Goal: Navigation & Orientation: Find specific page/section

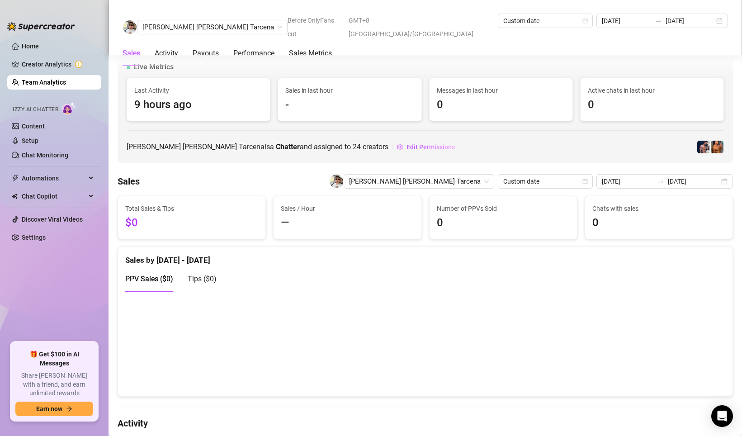
scroll to position [1345, 0]
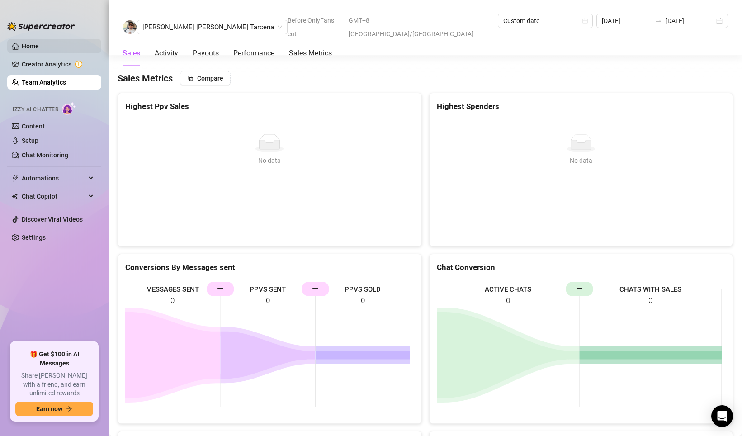
click at [170, 22] on span "[PERSON_NAME] [PERSON_NAME] Tarcena" at bounding box center [212, 27] width 140 height 14
click at [233, 19] on div "[PERSON_NAME] [PERSON_NAME] Tarcena Before OnlyFans cut GMT+8 [GEOGRAPHIC_DATA]…" at bounding box center [425, 27] width 605 height 27
click at [189, 20] on span "[PERSON_NAME] [PERSON_NAME] Tarcena" at bounding box center [212, 27] width 140 height 14
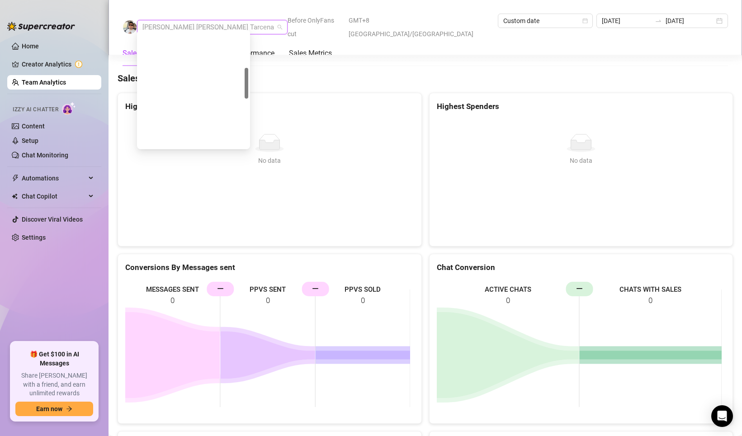
click at [175, 20] on span "[PERSON_NAME] [PERSON_NAME] Tarcena" at bounding box center [212, 27] width 140 height 14
click at [169, 251] on div "[MEDICAL_DATA] Locsin" at bounding box center [193, 256] width 99 height 10
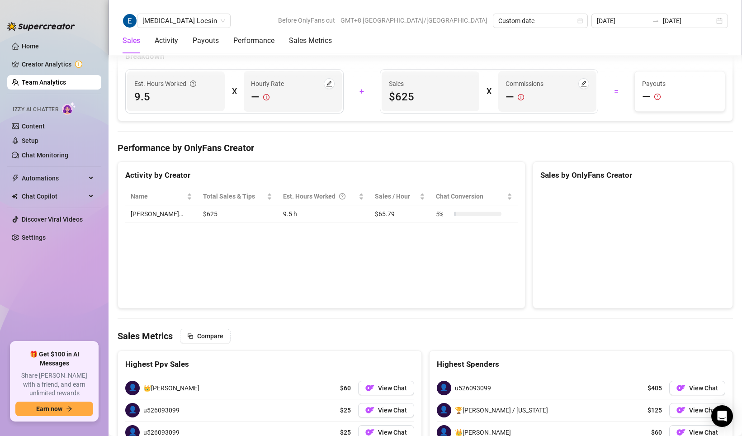
scroll to position [1346, 0]
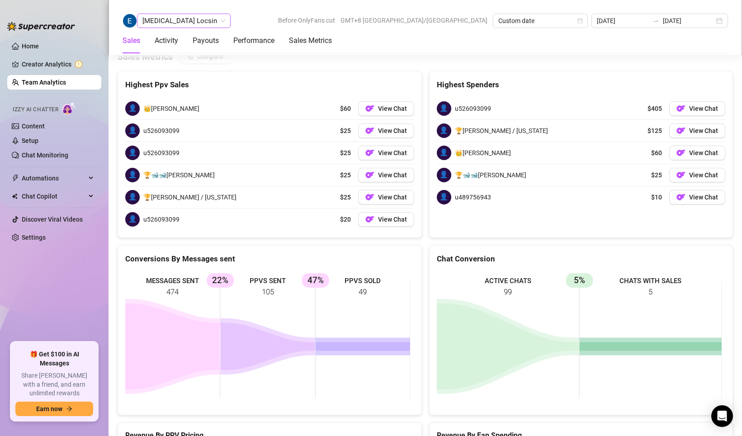
click at [176, 18] on span "[MEDICAL_DATA] Locsin" at bounding box center [183, 21] width 83 height 14
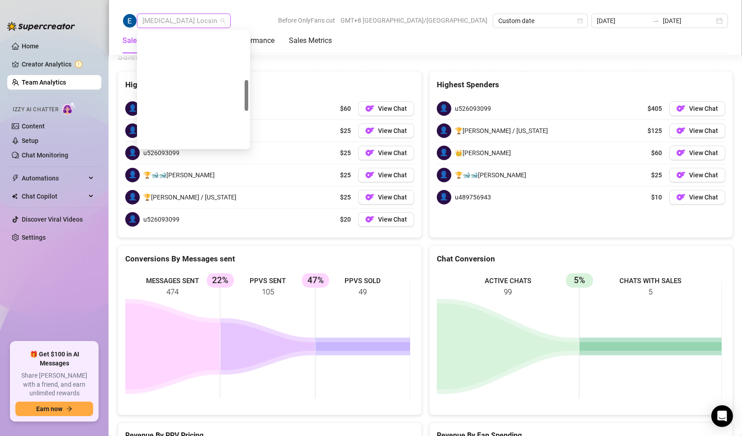
scroll to position [181, 0]
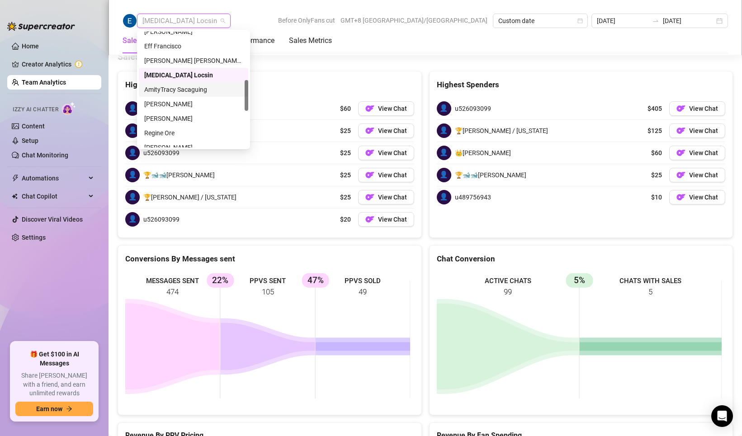
click at [167, 92] on div "AmityTracy Sacaguing" at bounding box center [193, 90] width 99 height 10
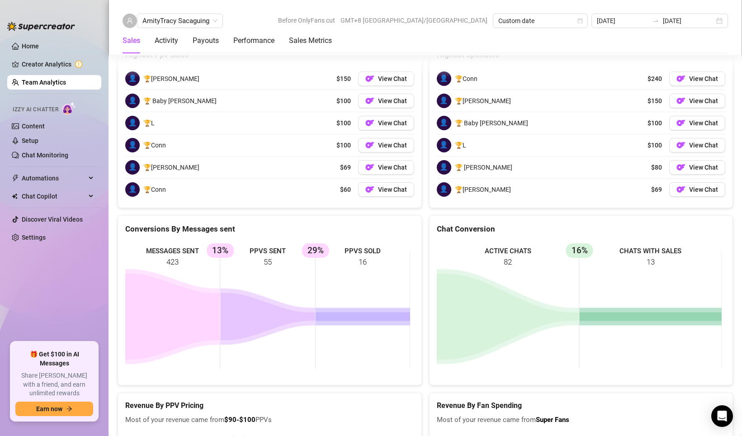
scroll to position [1346, 0]
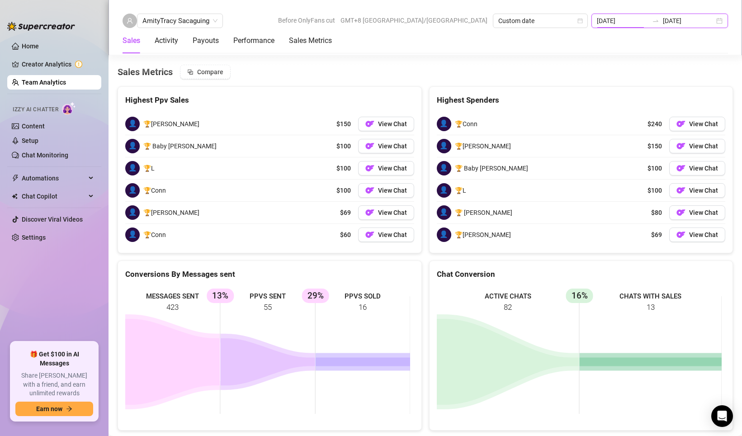
click at [641, 18] on input "[DATE]" at bounding box center [623, 21] width 52 height 10
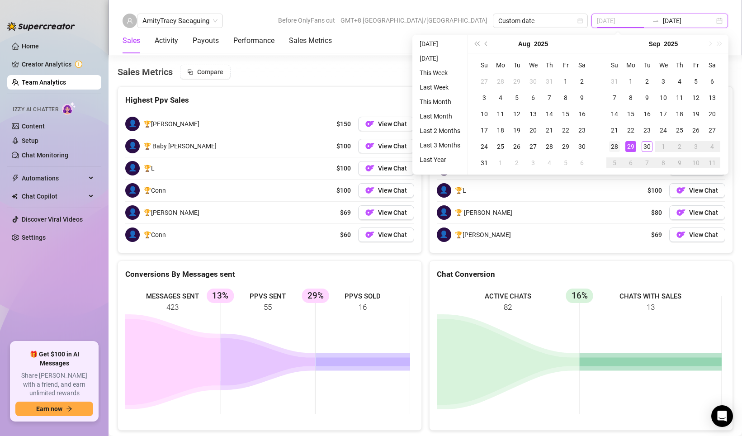
type input "[DATE]"
click at [617, 147] on div "28" at bounding box center [614, 146] width 11 height 11
type input "[DATE]"
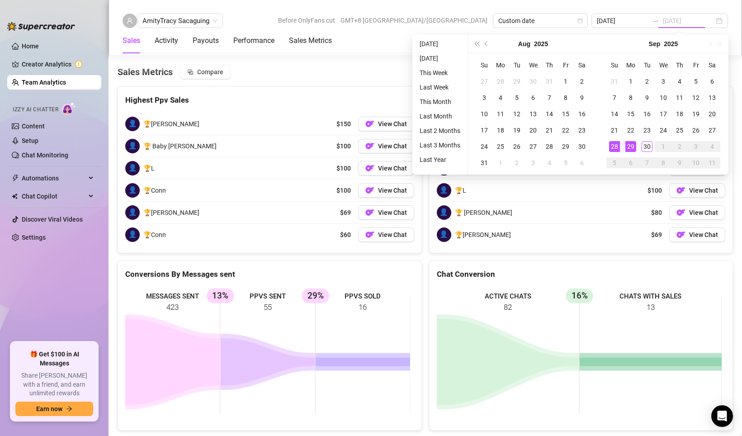
type input "[DATE]"
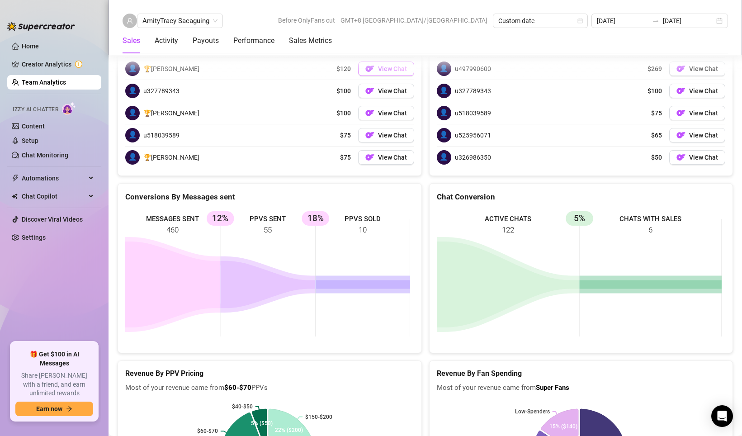
scroll to position [1468, 0]
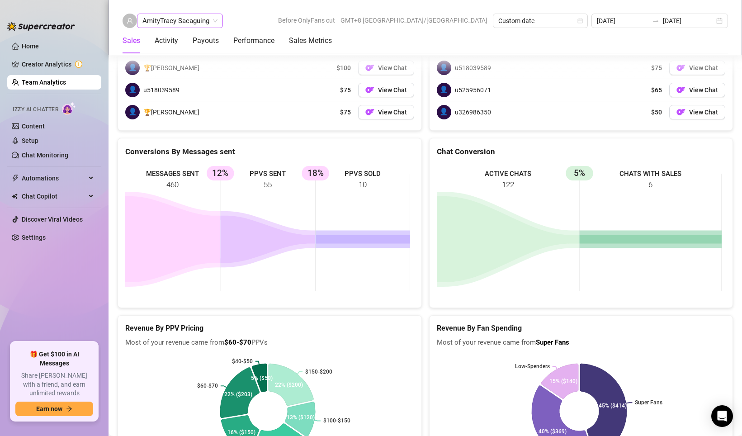
click at [198, 20] on span "AmityTracy Sacaguing" at bounding box center [179, 21] width 75 height 14
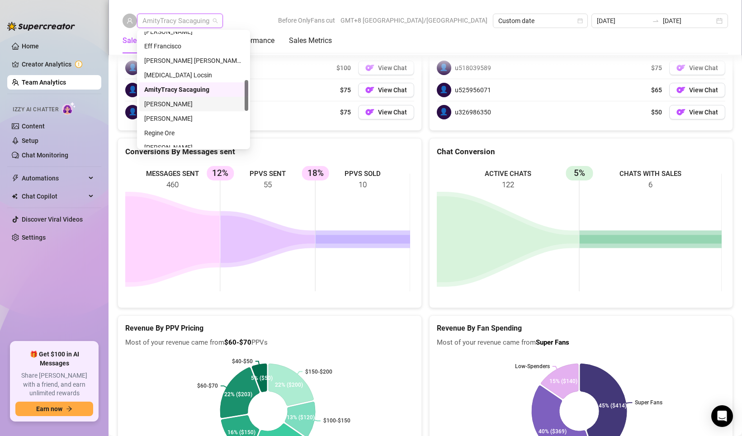
click at [177, 101] on div "[PERSON_NAME]" at bounding box center [193, 104] width 99 height 10
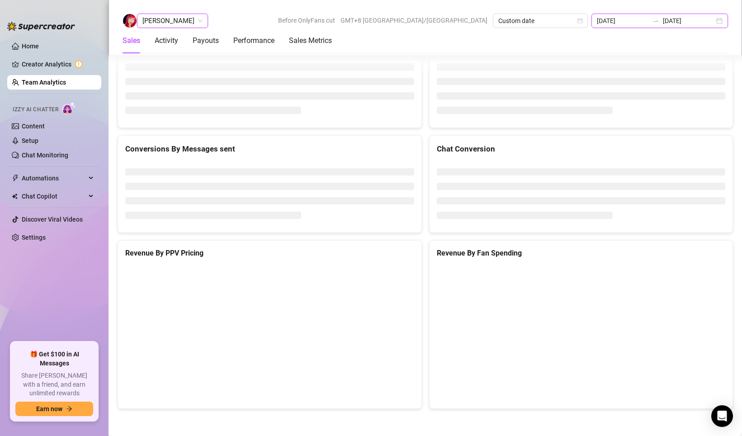
click at [643, 21] on input "[DATE]" at bounding box center [623, 21] width 52 height 10
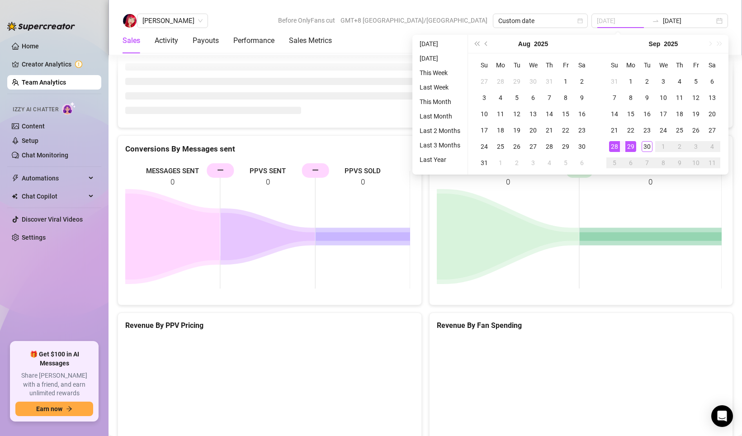
click at [633, 144] on div "29" at bounding box center [630, 146] width 11 height 11
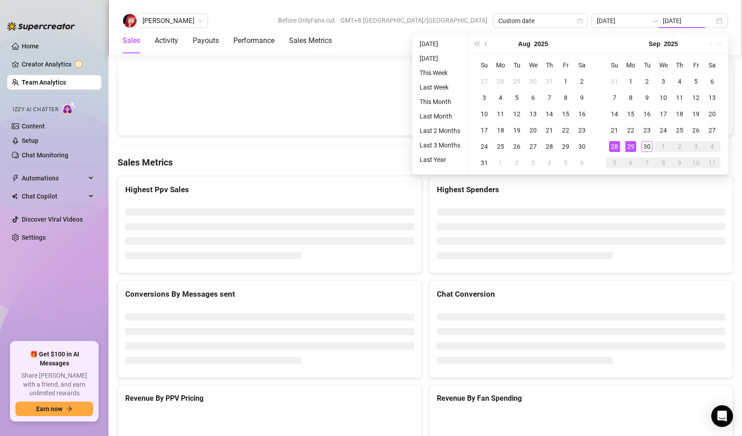
type input "[DATE]"
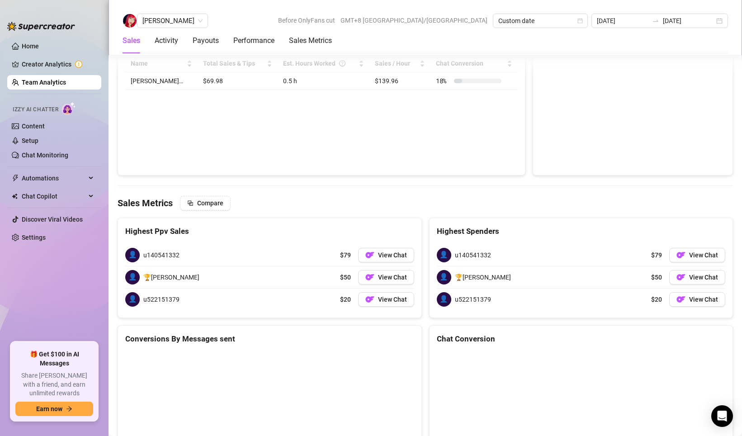
scroll to position [1449, 0]
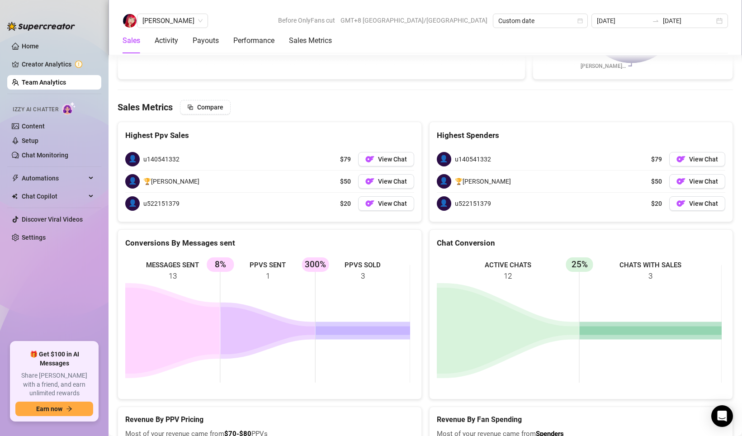
click at [182, 13] on div "[PERSON_NAME] Before OnlyFans cut GMT+8 [GEOGRAPHIC_DATA]/[GEOGRAPHIC_DATA] Cus…" at bounding box center [424, 27] width 633 height 55
click at [183, 21] on span "[PERSON_NAME]" at bounding box center [172, 21] width 60 height 14
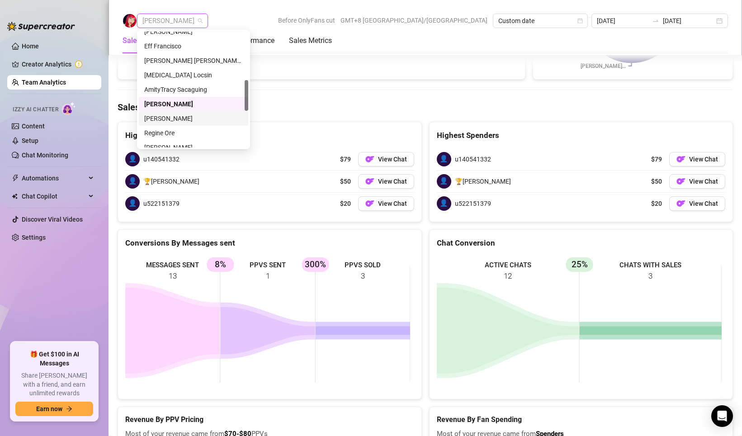
click at [167, 118] on div "[PERSON_NAME]" at bounding box center [193, 118] width 99 height 10
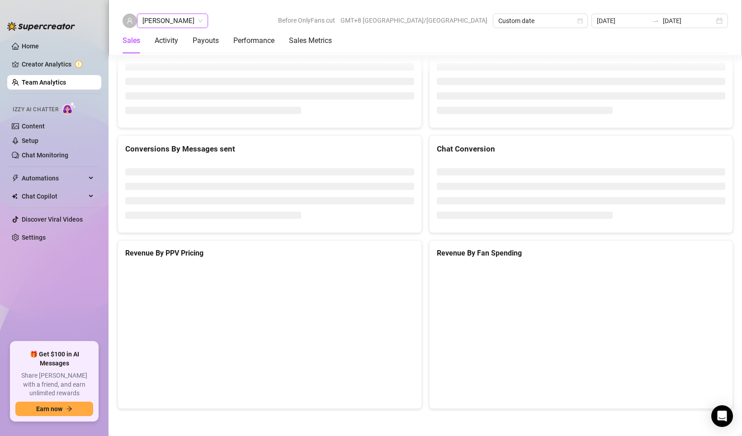
scroll to position [1212, 0]
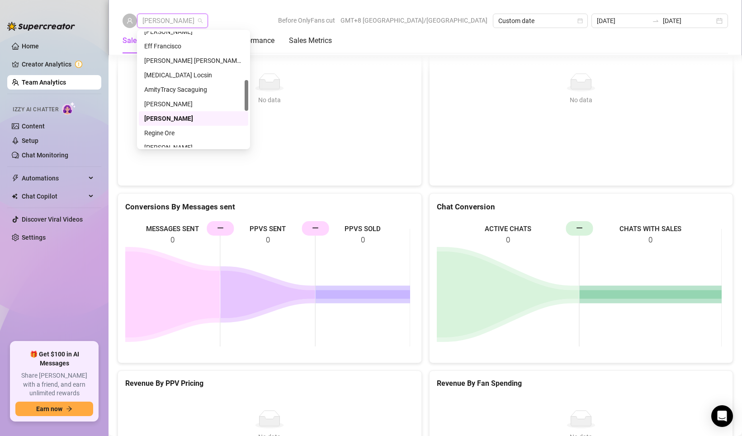
click at [148, 17] on span "[PERSON_NAME]" at bounding box center [172, 21] width 60 height 14
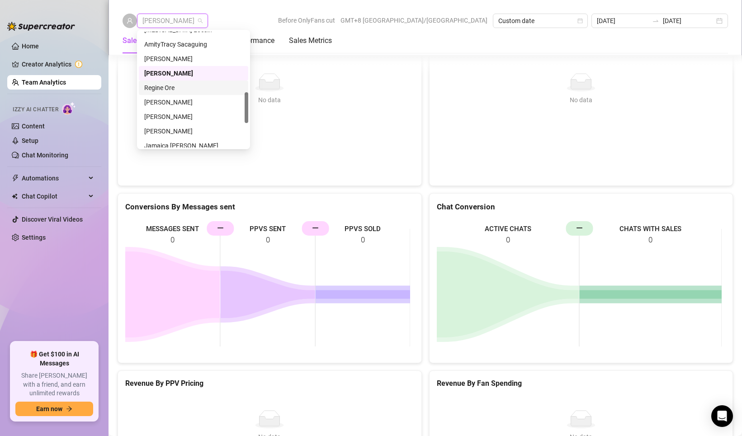
click at [160, 83] on div "Regine Ore" at bounding box center [193, 88] width 99 height 10
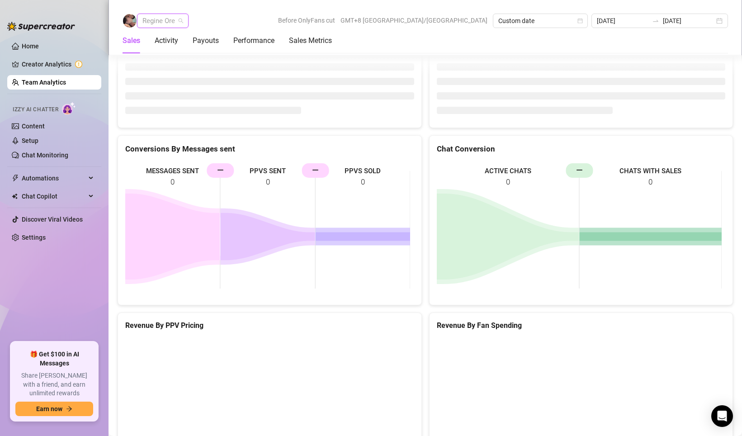
click at [174, 22] on span "Regine Ore" at bounding box center [162, 21] width 41 height 14
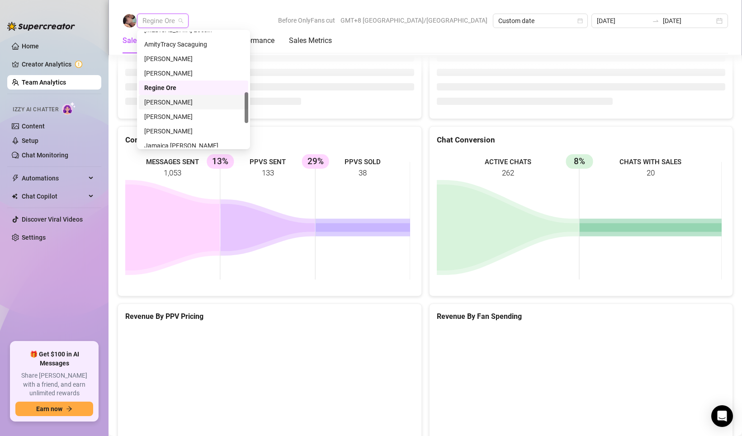
scroll to position [1206, 0]
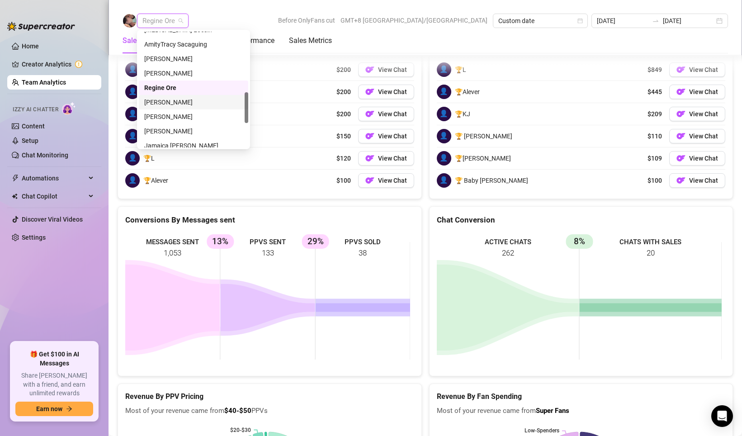
click at [311, 10] on div "Regine Ore Before OnlyFans cut GMT+8 [GEOGRAPHIC_DATA]/[GEOGRAPHIC_DATA] Custom…" at bounding box center [424, 27] width 633 height 55
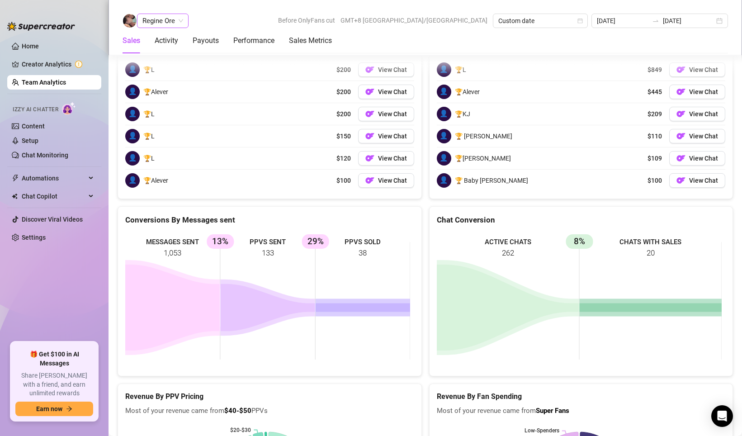
click at [177, 22] on span "Regine Ore" at bounding box center [162, 21] width 41 height 14
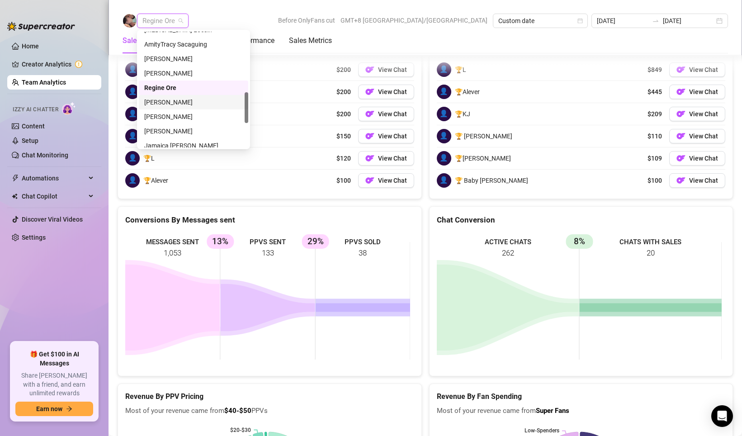
click at [164, 102] on div "[PERSON_NAME]" at bounding box center [193, 102] width 99 height 10
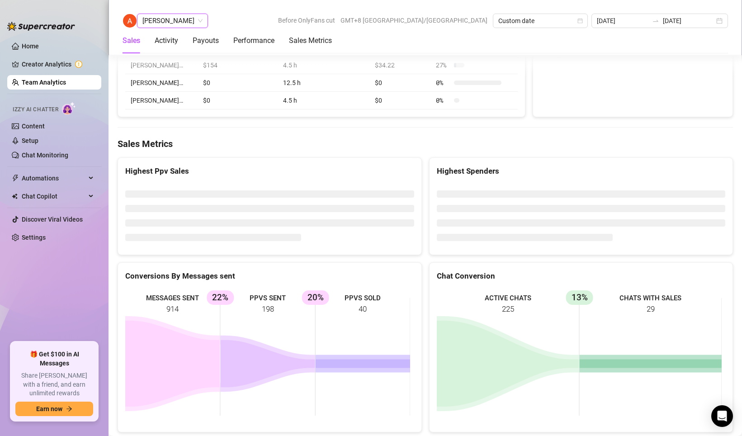
scroll to position [1497, 0]
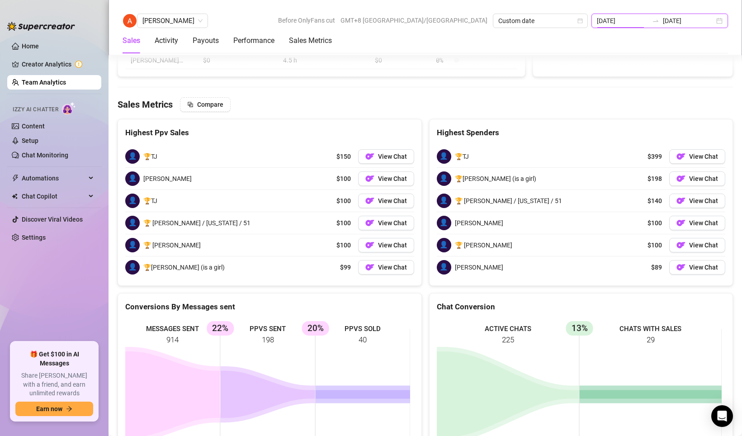
click at [632, 24] on input "[DATE]" at bounding box center [623, 21] width 52 height 10
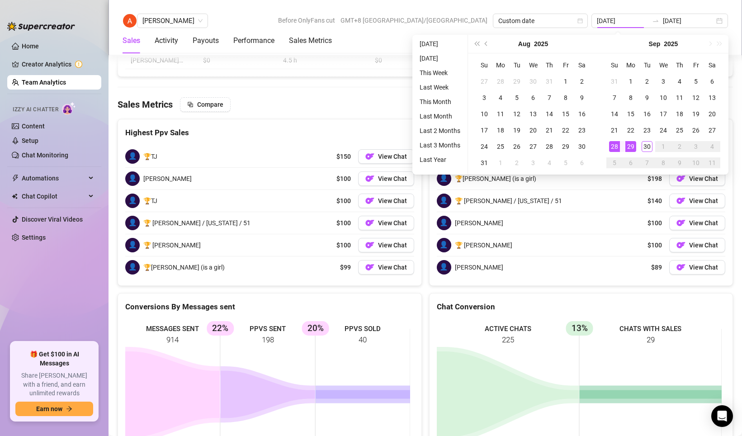
click at [352, 27] on div "[PERSON_NAME] Before OnlyFans cut GMT+8 [GEOGRAPHIC_DATA]/[GEOGRAPHIC_DATA] Cus…" at bounding box center [425, 21] width 605 height 14
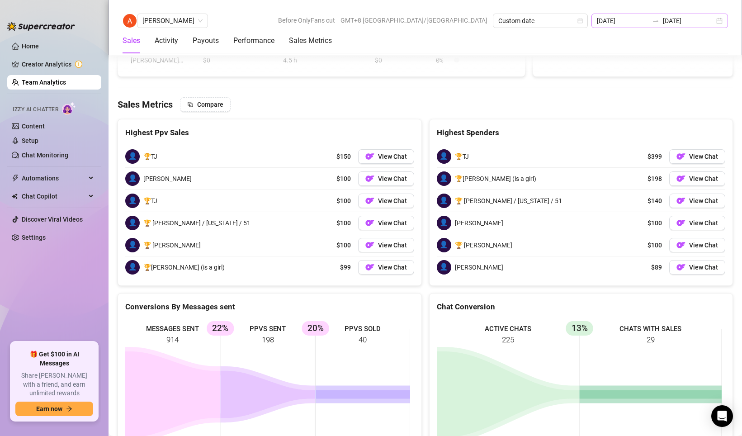
click at [663, 18] on div at bounding box center [655, 20] width 14 height 7
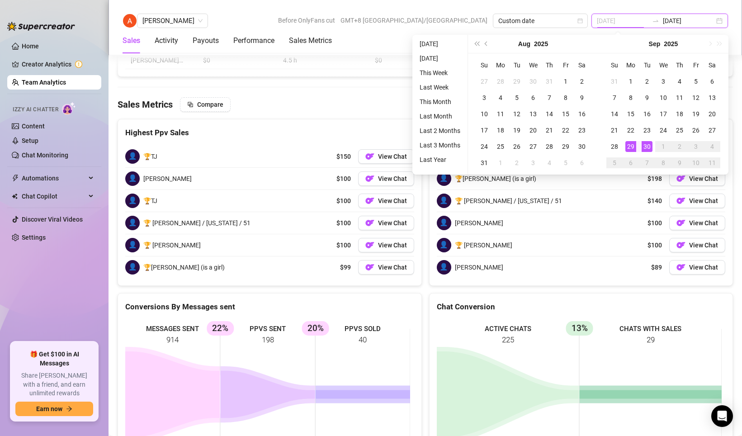
type input "[DATE]"
click at [635, 143] on div "29" at bounding box center [630, 146] width 11 height 11
click at [634, 143] on div "29" at bounding box center [630, 146] width 11 height 11
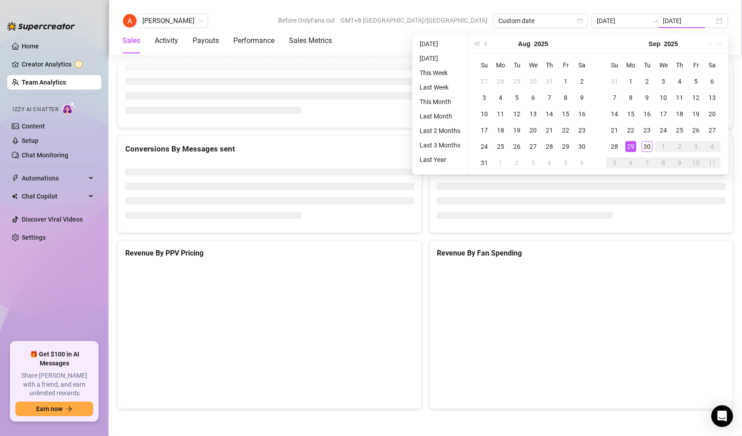
type input "[DATE]"
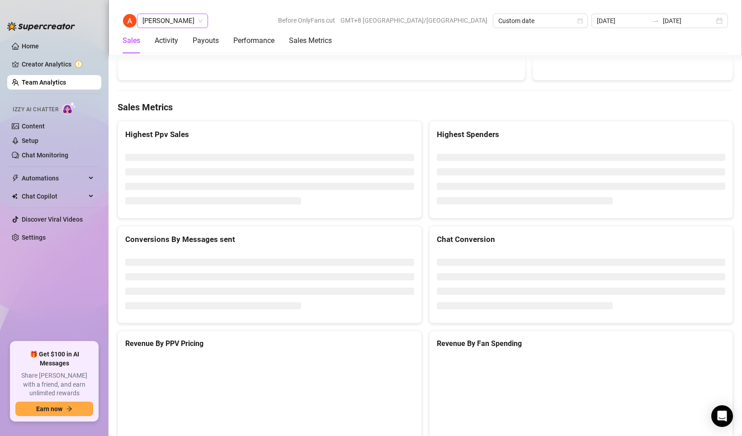
click at [188, 19] on span "[PERSON_NAME]" at bounding box center [172, 21] width 60 height 14
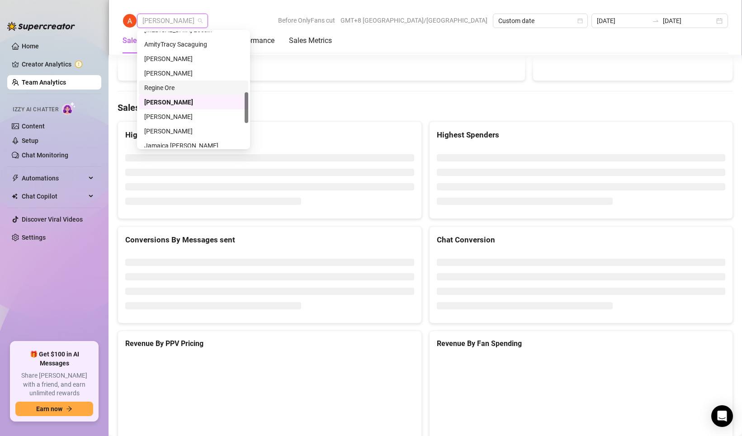
click at [152, 88] on div "Regine Ore" at bounding box center [193, 88] width 99 height 10
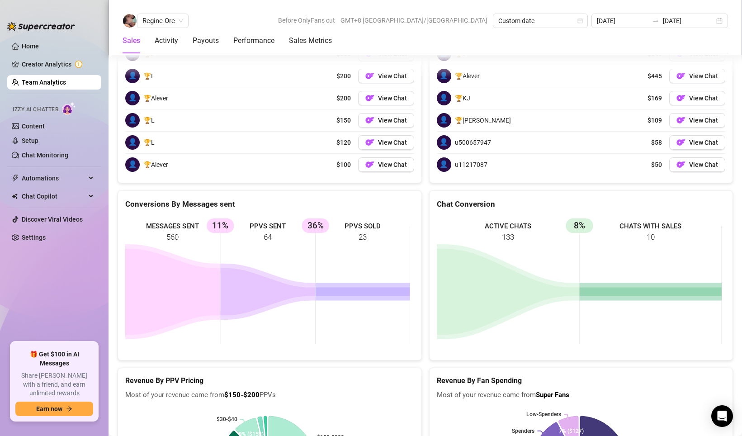
scroll to position [1206, 0]
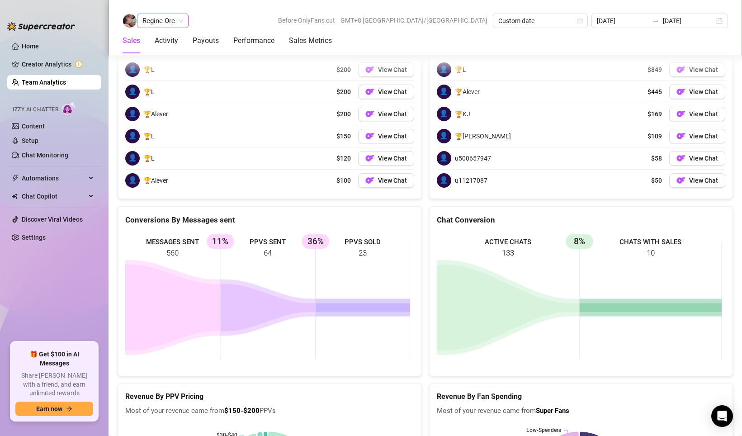
click at [161, 19] on span "Regine Ore" at bounding box center [162, 21] width 41 height 14
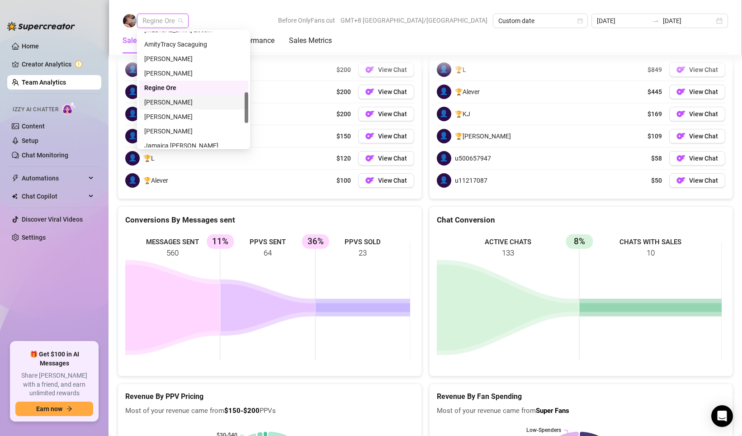
click at [163, 101] on div "[PERSON_NAME]" at bounding box center [193, 102] width 99 height 10
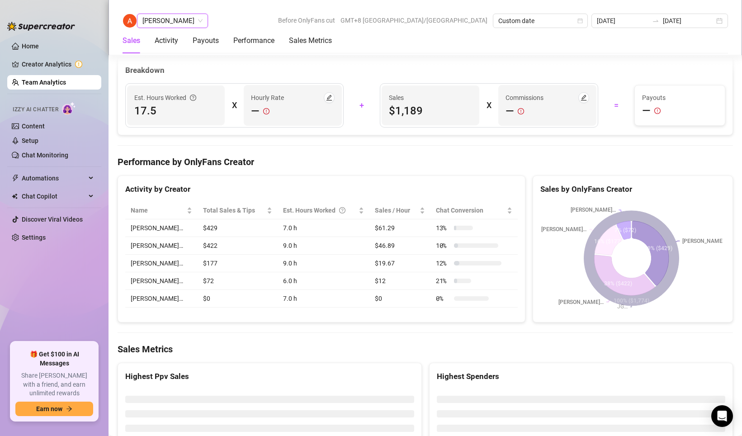
scroll to position [1448, 0]
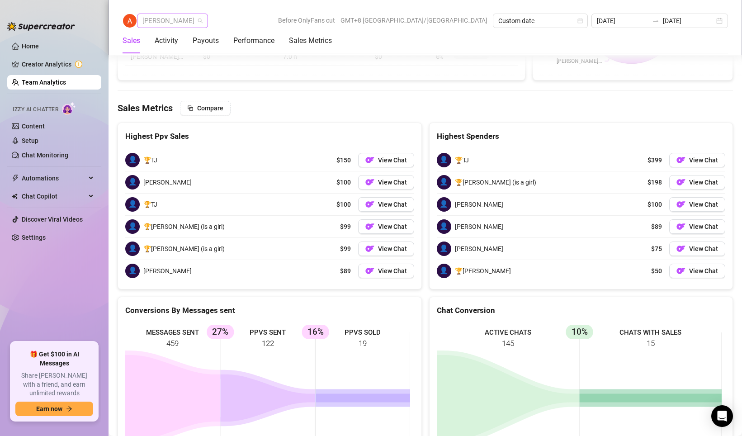
click at [174, 23] on span "[PERSON_NAME]" at bounding box center [172, 21] width 60 height 14
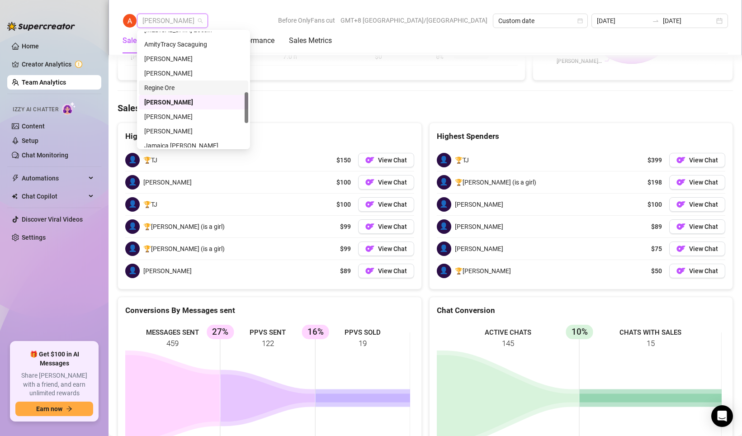
scroll to position [271, 0]
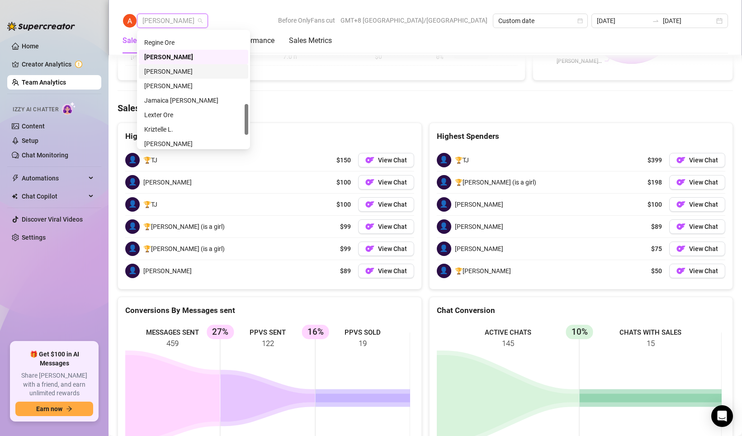
click at [156, 75] on div "[PERSON_NAME]" at bounding box center [193, 71] width 99 height 10
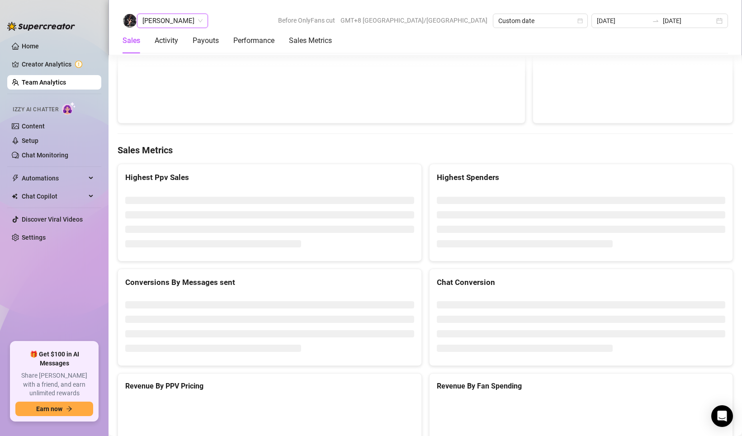
scroll to position [1406, 0]
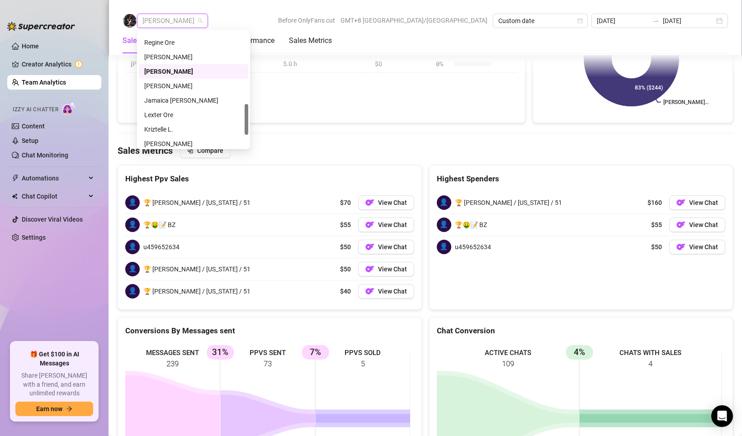
click at [165, 14] on span "[PERSON_NAME]" at bounding box center [172, 21] width 60 height 14
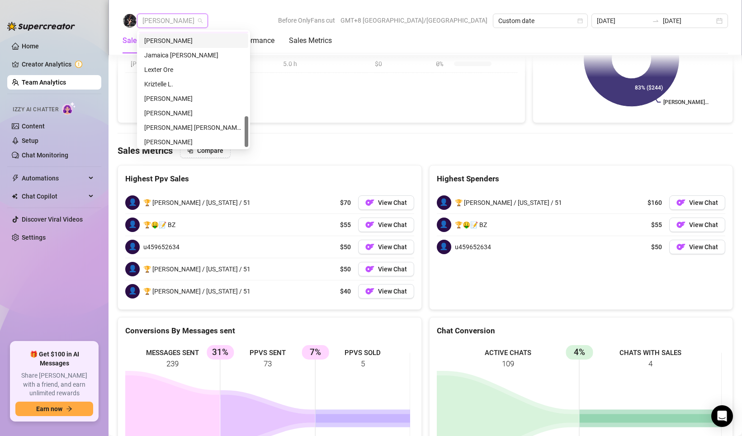
click at [159, 45] on div "[PERSON_NAME]" at bounding box center [193, 41] width 99 height 10
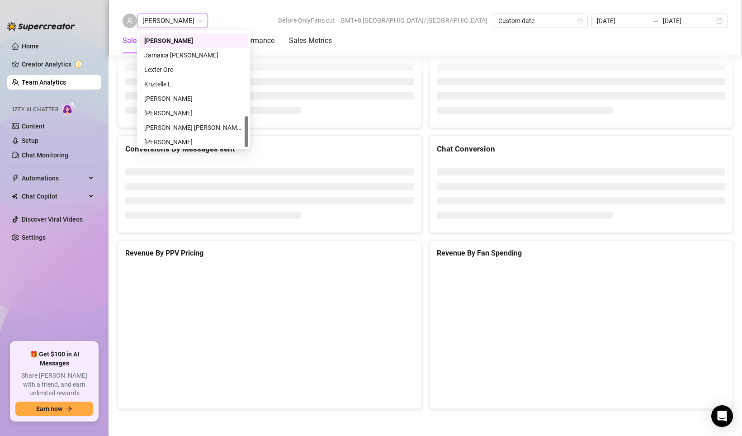
scroll to position [1128, 0]
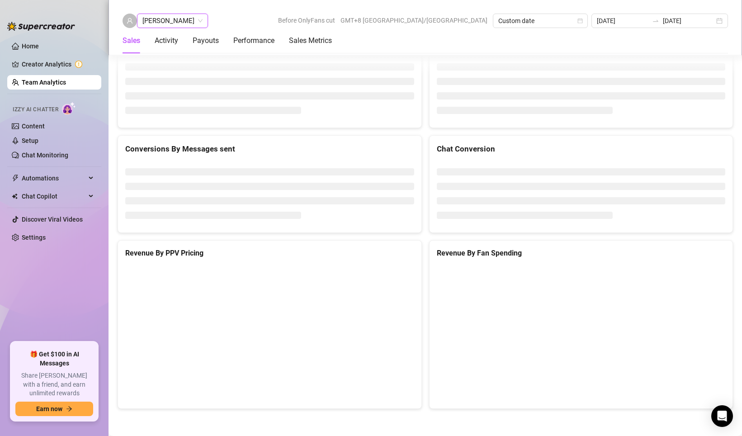
click at [160, 20] on span "[PERSON_NAME]" at bounding box center [172, 21] width 60 height 14
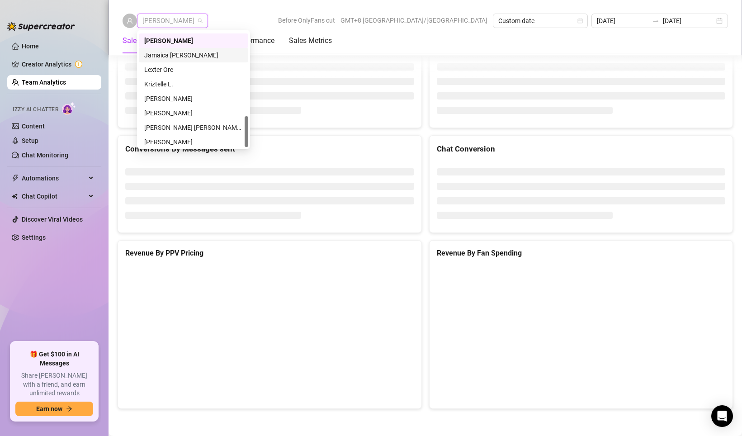
click at [165, 51] on div "Jamaica [PERSON_NAME]" at bounding box center [193, 55] width 99 height 10
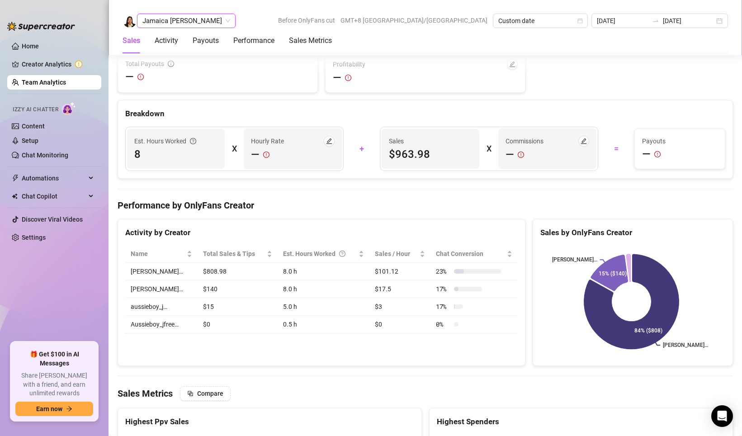
scroll to position [1406, 0]
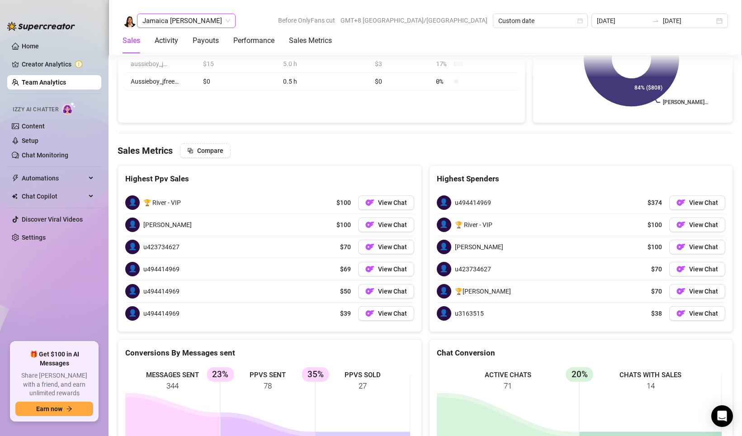
drag, startPoint x: 190, startPoint y: 19, endPoint x: 190, endPoint y: 26, distance: 7.7
click at [190, 18] on span "Jamaica [PERSON_NAME]" at bounding box center [186, 21] width 88 height 14
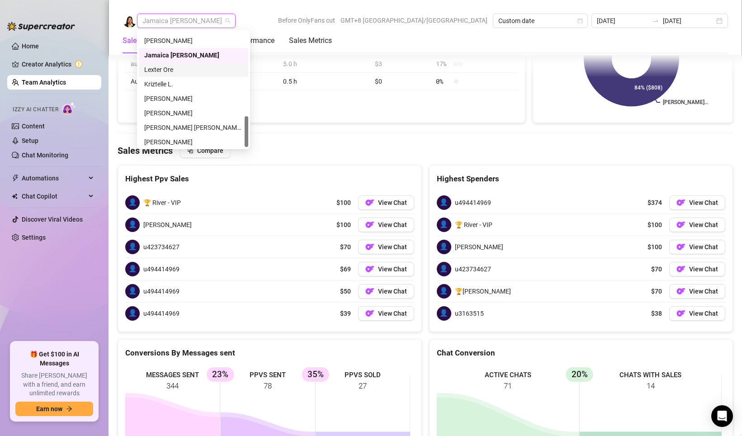
click at [160, 67] on div "Lexter Ore" at bounding box center [193, 70] width 99 height 10
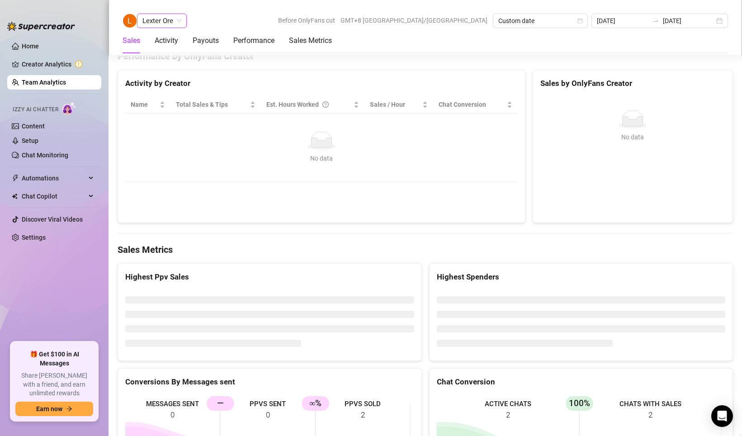
scroll to position [1396, 0]
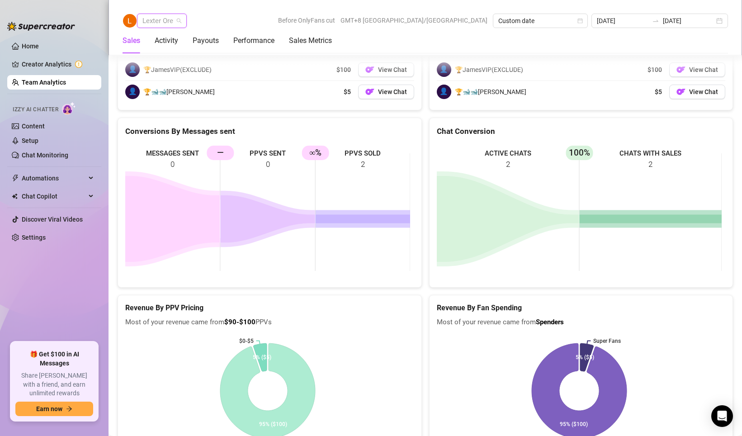
click at [153, 18] on span "Lexter Ore" at bounding box center [161, 21] width 39 height 14
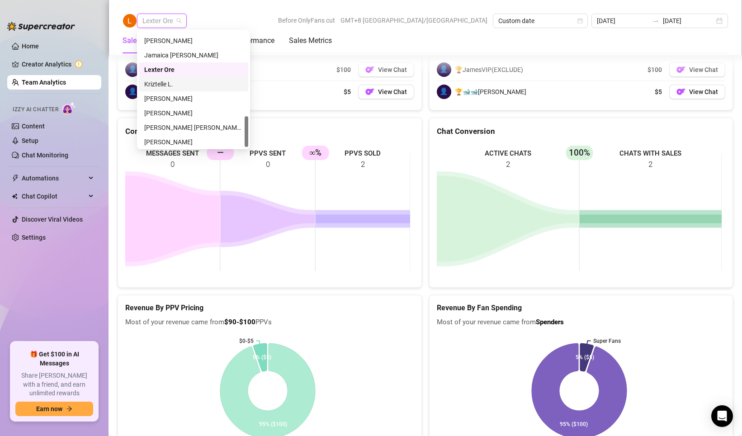
click at [165, 82] on div "Kriztelle L." at bounding box center [193, 84] width 99 height 10
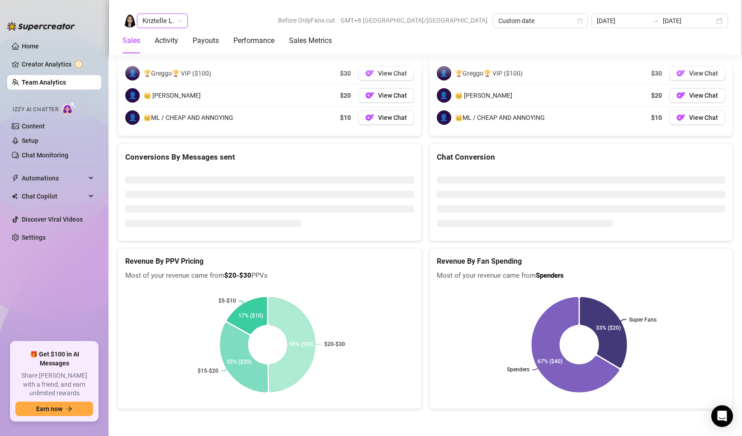
scroll to position [1160, 0]
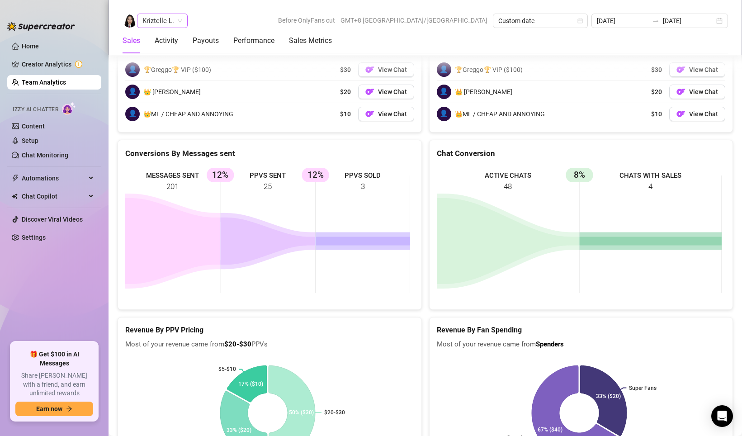
click at [168, 21] on span "Kriztelle L." at bounding box center [162, 21] width 40 height 14
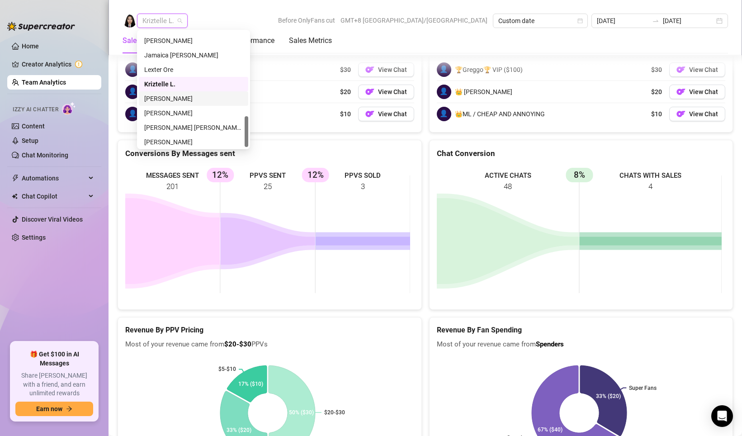
scroll to position [318, 0]
click at [168, 90] on div "[PERSON_NAME]" at bounding box center [193, 97] width 109 height 14
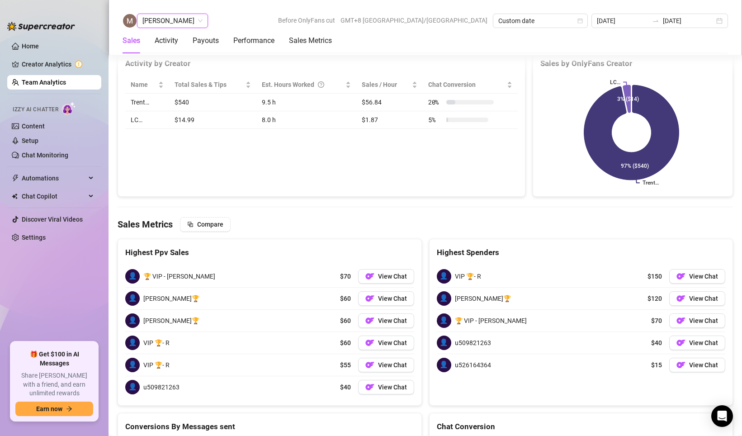
scroll to position [1390, 0]
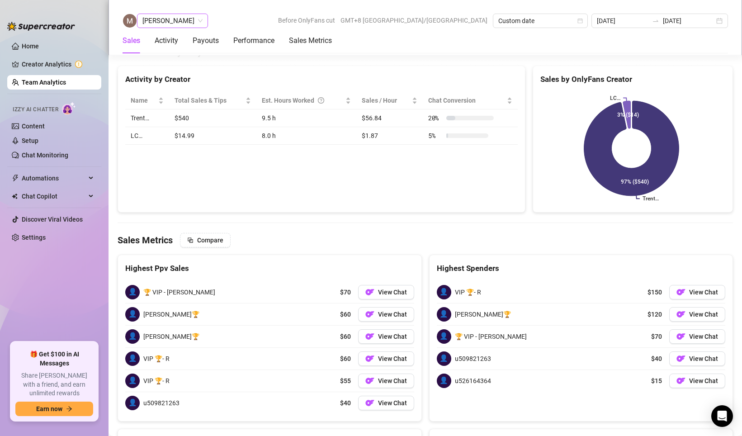
click at [174, 17] on span "[PERSON_NAME]" at bounding box center [172, 21] width 60 height 14
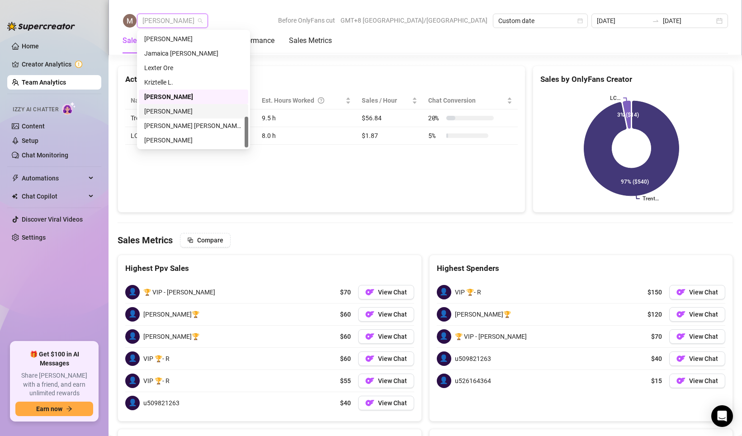
click at [159, 109] on div "[PERSON_NAME]" at bounding box center [193, 111] width 99 height 10
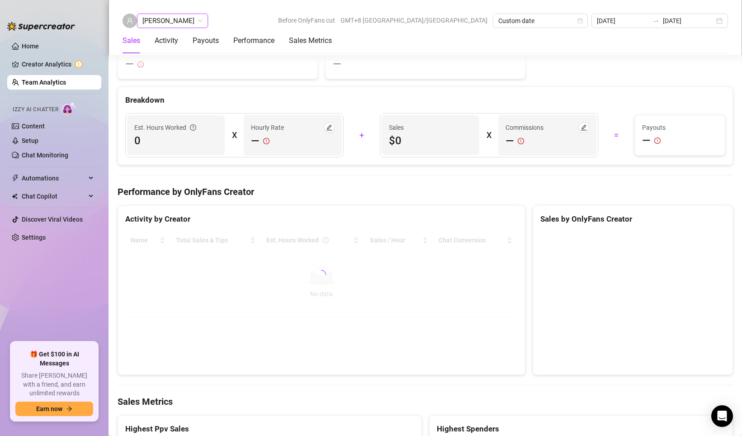
scroll to position [1483, 0]
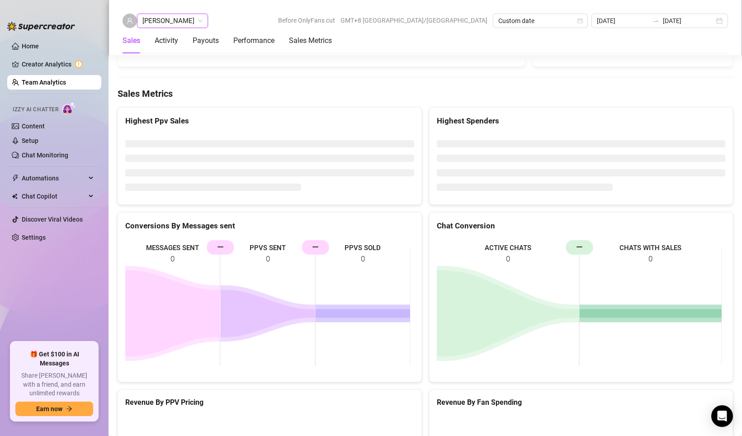
click at [161, 23] on span "[PERSON_NAME]" at bounding box center [172, 21] width 60 height 14
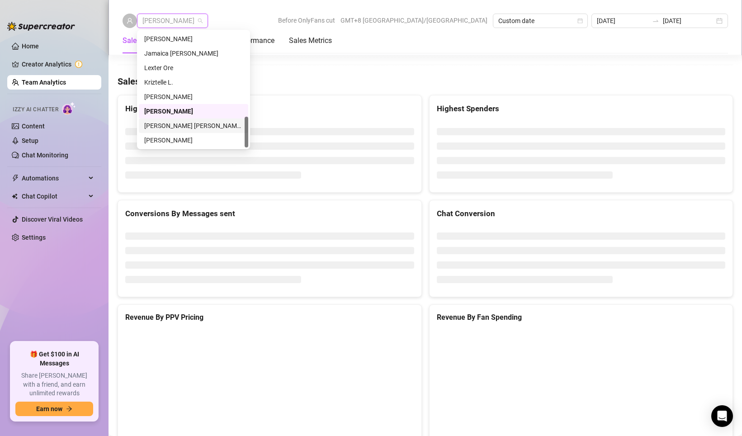
click at [165, 126] on div "[PERSON_NAME] [PERSON_NAME] Tayre" at bounding box center [193, 126] width 99 height 10
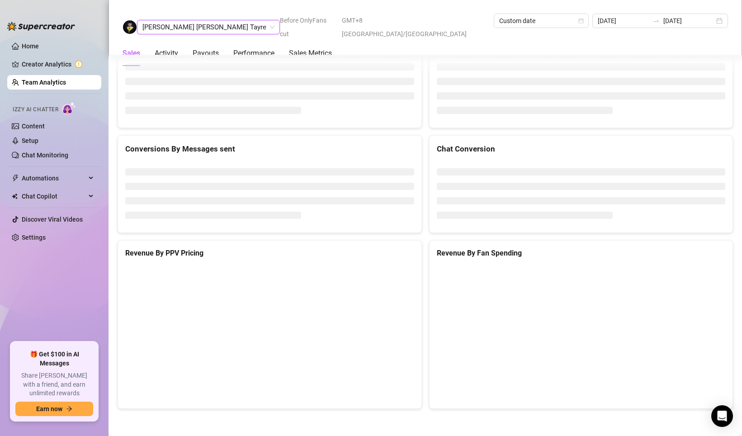
click at [163, 20] on span "[PERSON_NAME] [PERSON_NAME] Tayre" at bounding box center [208, 27] width 132 height 14
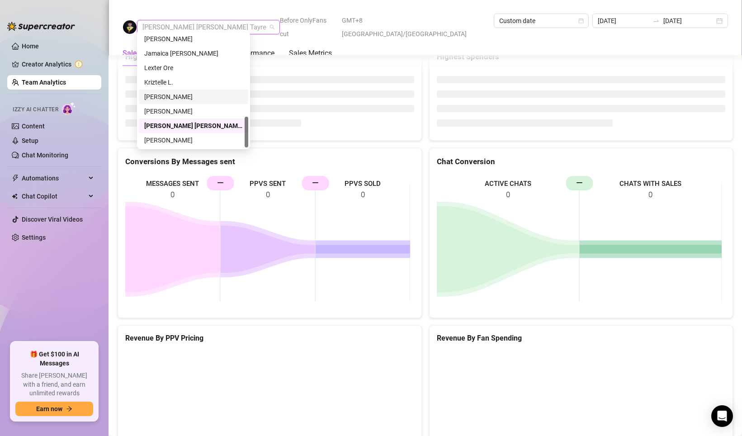
click at [161, 110] on div "[PERSON_NAME]" at bounding box center [193, 111] width 99 height 10
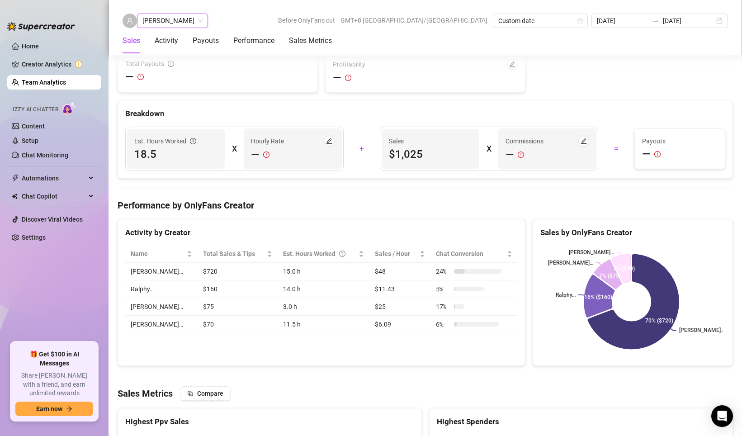
scroll to position [1462, 0]
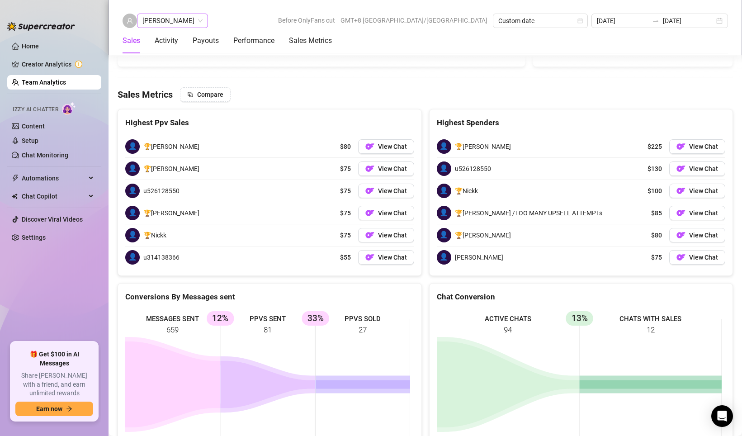
click at [170, 19] on span "[PERSON_NAME]" at bounding box center [172, 21] width 60 height 14
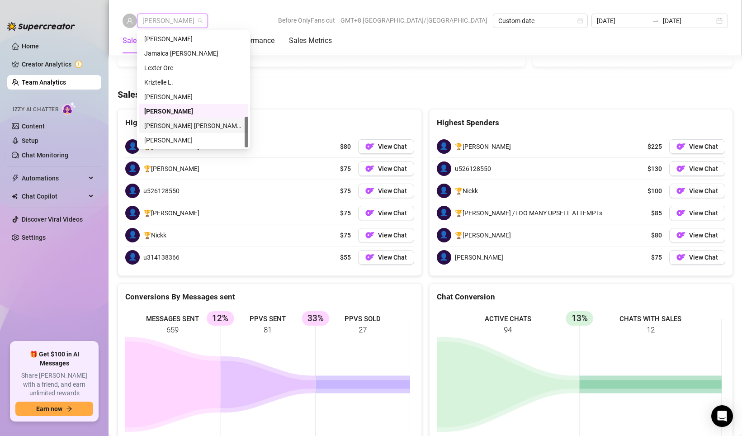
click at [172, 123] on div "[PERSON_NAME] [PERSON_NAME] Tayre" at bounding box center [193, 126] width 99 height 10
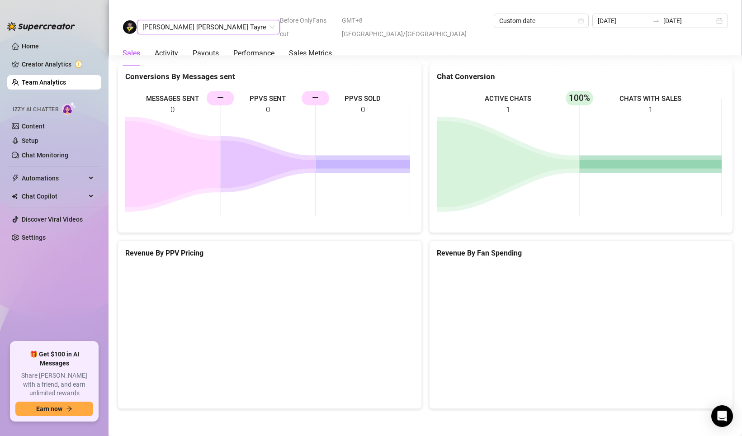
scroll to position [1206, 0]
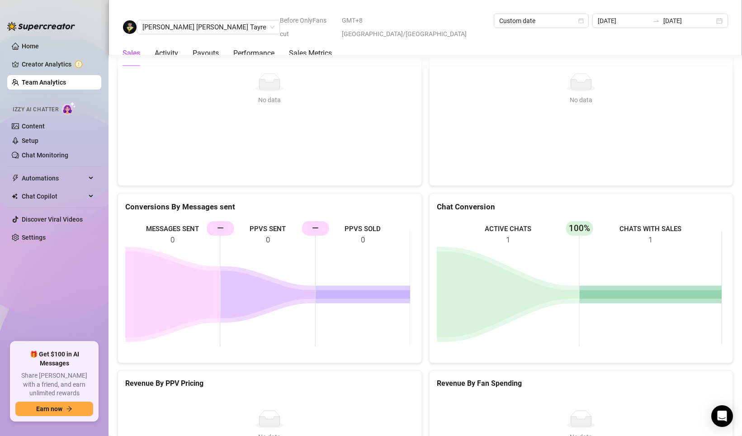
click at [297, 7] on div "[PERSON_NAME] [PERSON_NAME] Tayre Before OnlyFans cut GMT+8 [GEOGRAPHIC_DATA]/[…" at bounding box center [424, 27] width 633 height 55
